Goal: Task Accomplishment & Management: Manage account settings

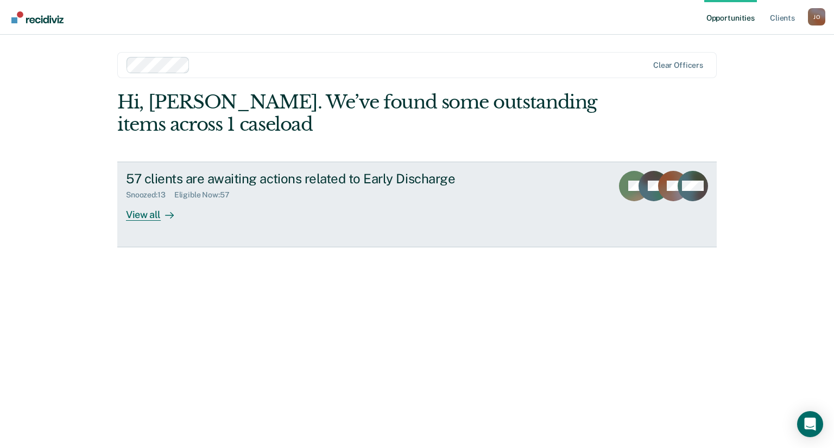
click at [141, 220] on link "57 clients are awaiting actions related to Early Discharge Snoozed : 13 Eligibl…" at bounding box center [416, 205] width 599 height 86
